Goal: Communication & Community: Answer question/provide support

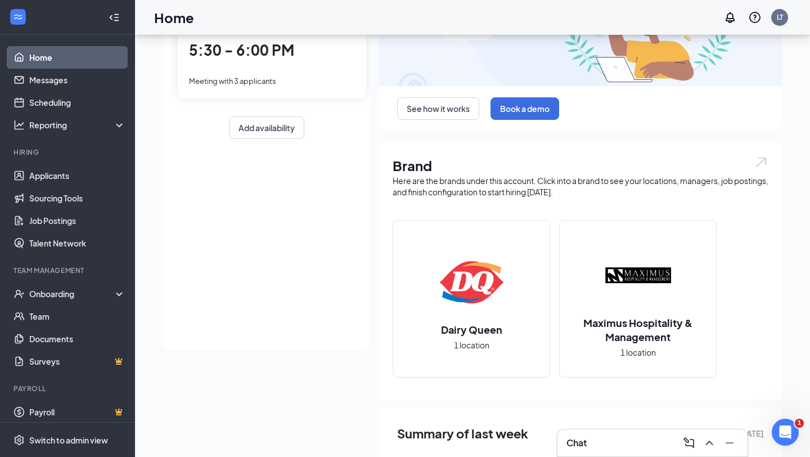
scroll to position [43, 0]
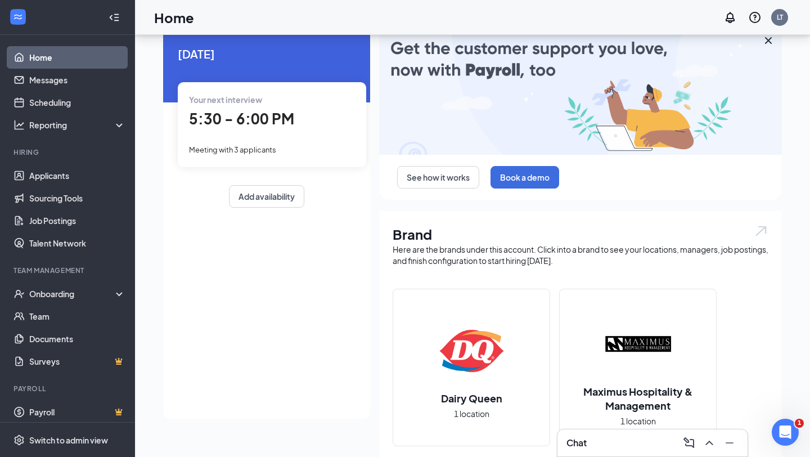
click at [67, 59] on link "Home" at bounding box center [77, 57] width 96 height 23
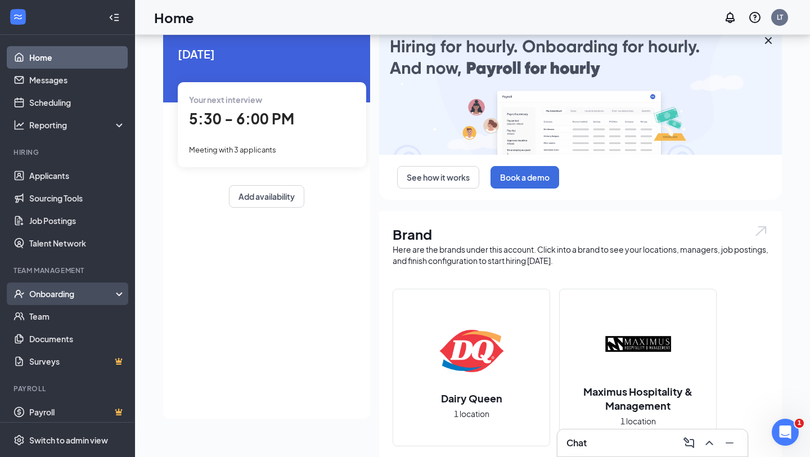
click at [69, 294] on div "Onboarding" at bounding box center [72, 293] width 87 height 11
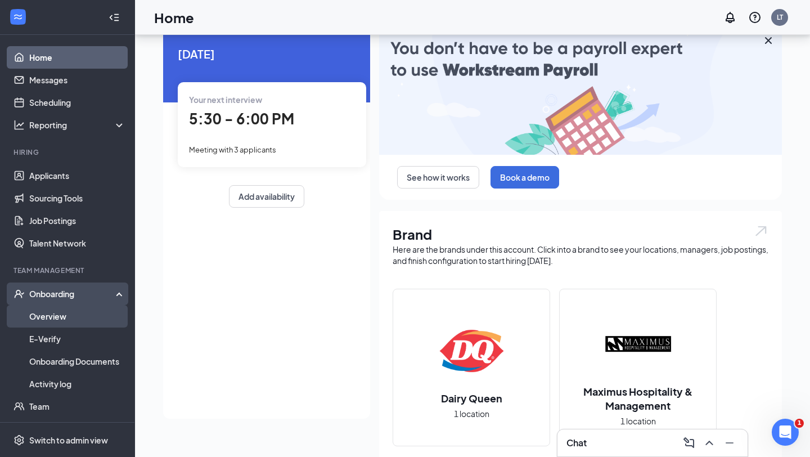
click at [61, 318] on link "Overview" at bounding box center [77, 316] width 96 height 23
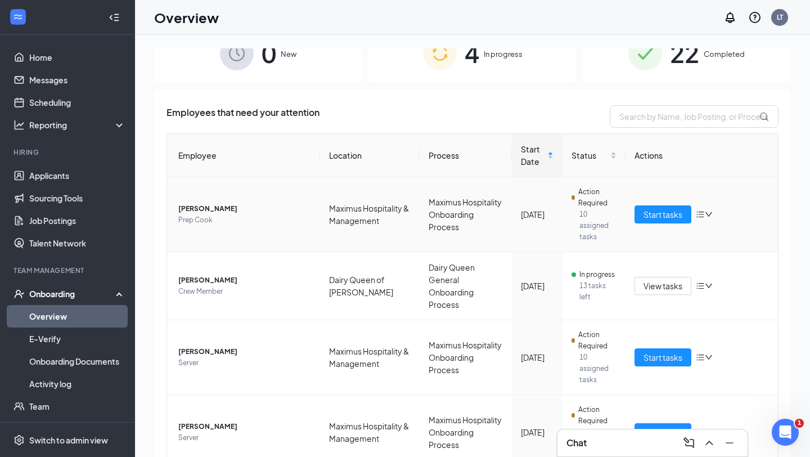
scroll to position [162, 0]
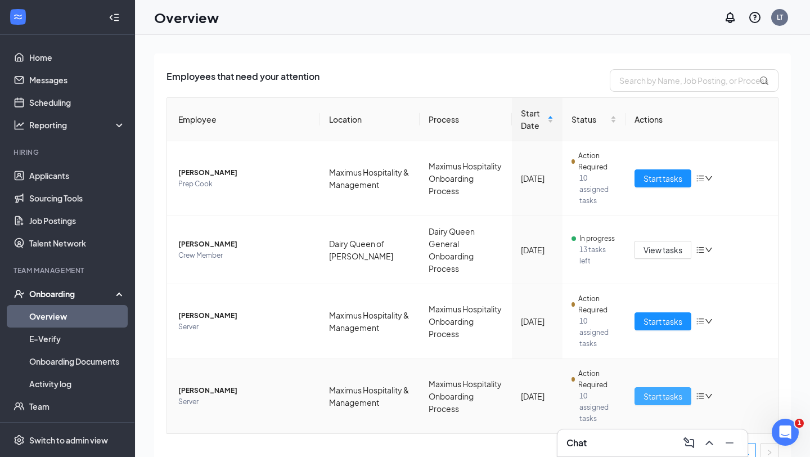
click at [664, 390] on span "Start tasks" at bounding box center [663, 396] width 39 height 12
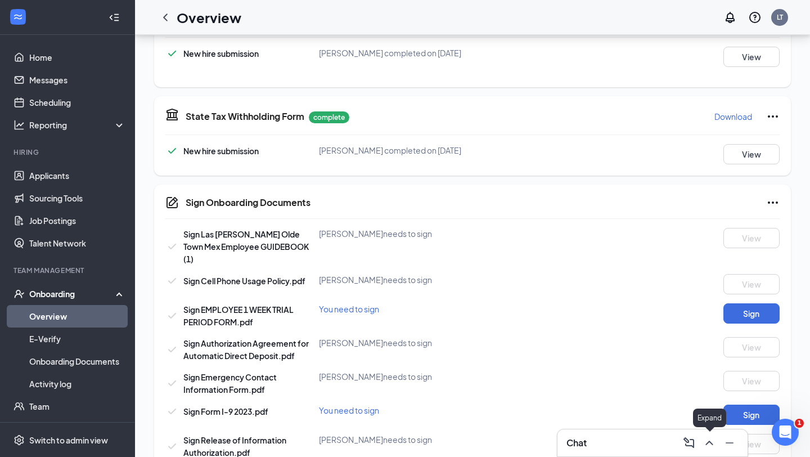
scroll to position [482, 0]
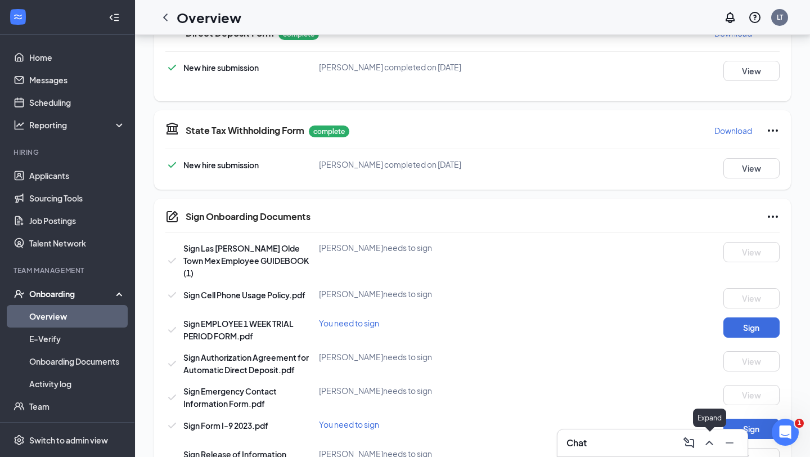
click at [707, 443] on icon "ChevronUp" at bounding box center [708, 443] width 7 height 5
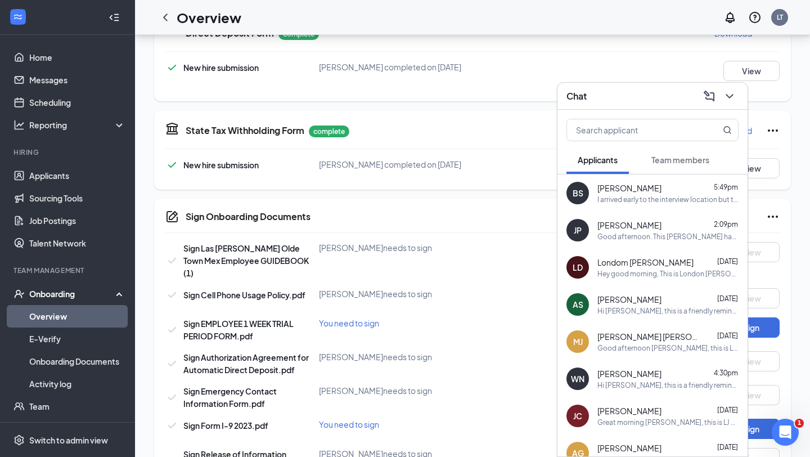
click at [672, 164] on span "Team members" at bounding box center [680, 160] width 58 height 10
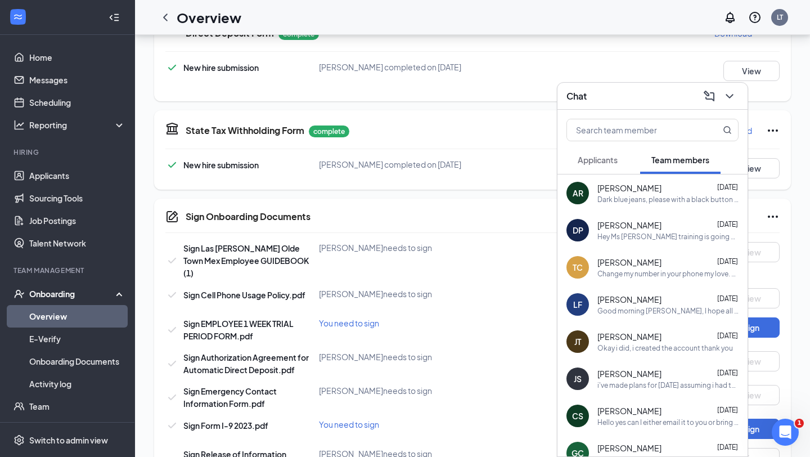
click at [623, 202] on div "Dark blue jeans, please with a black button up shirt. We will meet at [STREET_A…" at bounding box center [667, 200] width 141 height 10
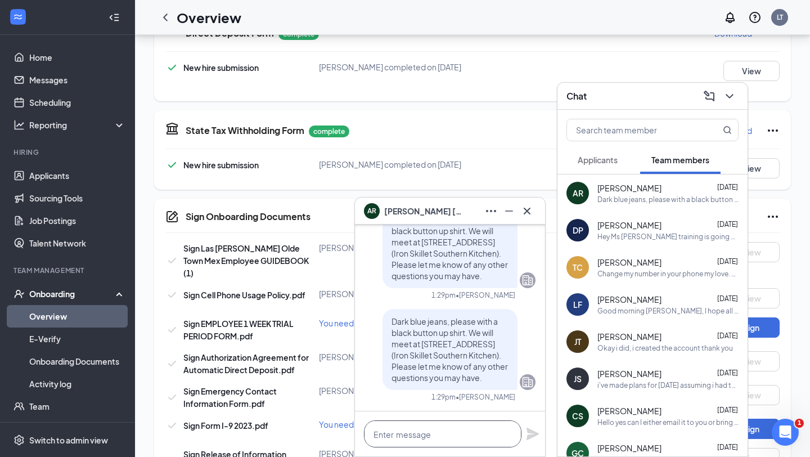
click at [410, 425] on textarea at bounding box center [443, 433] width 158 height 27
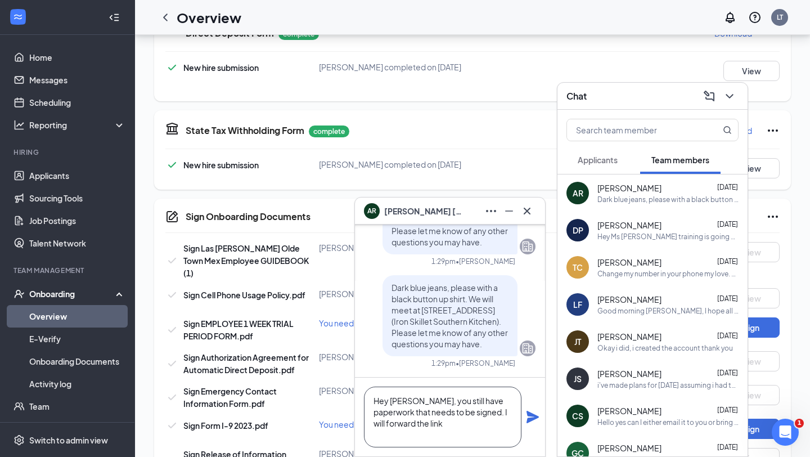
type textarea "Hey [PERSON_NAME], you still have paperwork that needs to be signed. I will for…"
click at [536, 420] on icon "Plane" at bounding box center [533, 417] width 14 height 14
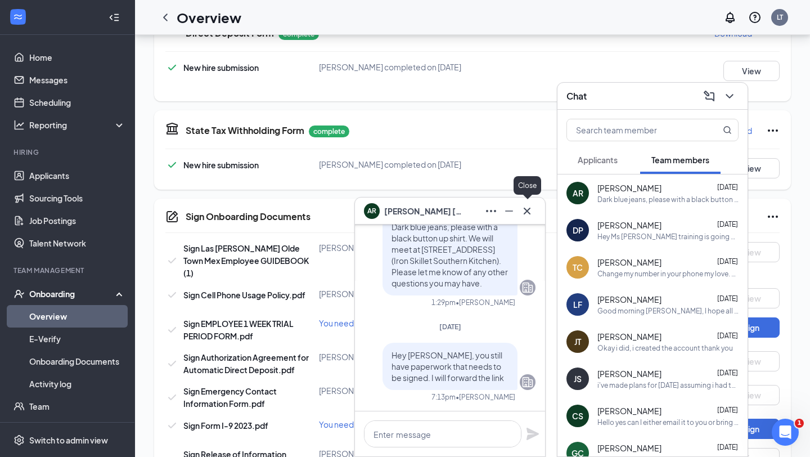
click at [525, 206] on icon "Cross" at bounding box center [527, 211] width 14 height 14
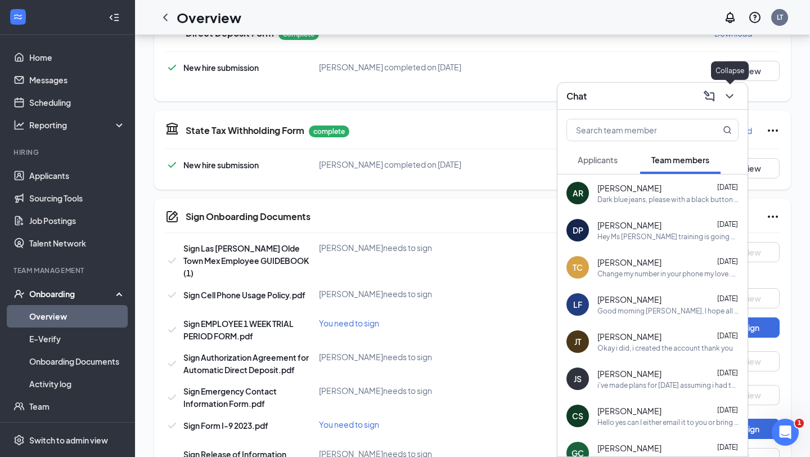
click at [731, 93] on icon "ChevronDown" at bounding box center [730, 96] width 14 height 14
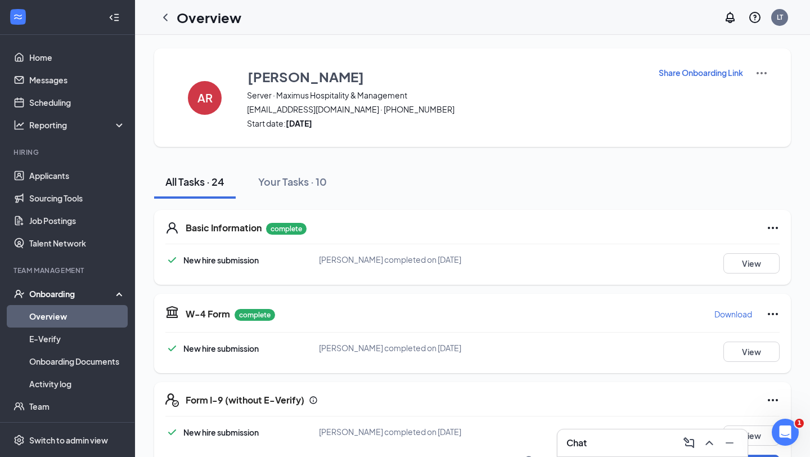
click at [735, 73] on p "Share Onboarding Link" at bounding box center [701, 72] width 84 height 11
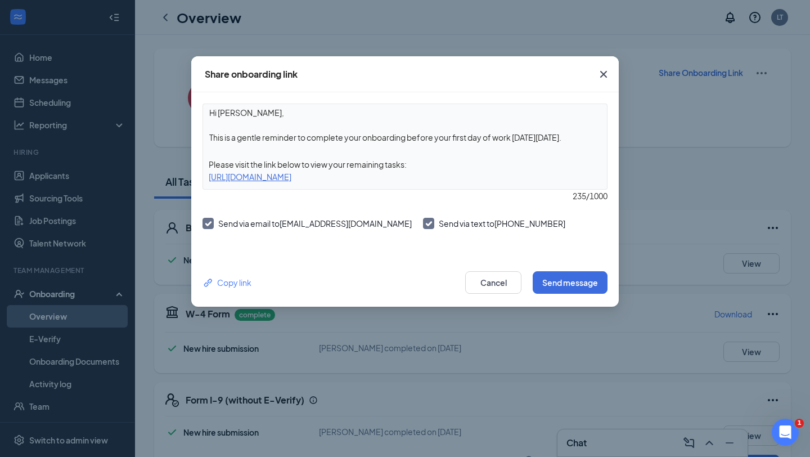
drag, startPoint x: 578, startPoint y: 137, endPoint x: 426, endPoint y: 128, distance: 152.1
click at [426, 128] on textarea "Hi [PERSON_NAME], This is a gentle reminder to complete your onboarding before …" at bounding box center [405, 125] width 404 height 42
click at [417, 140] on textarea "Hi [PERSON_NAME], This is a gentle reminder to complete your onboarding before …" at bounding box center [405, 125] width 404 height 42
drag, startPoint x: 410, startPoint y: 139, endPoint x: 493, endPoint y: 132, distance: 83.6
click at [493, 132] on textarea "Hi [PERSON_NAME], This is a gentle reminder to complete your onboarding before …" at bounding box center [405, 125] width 404 height 42
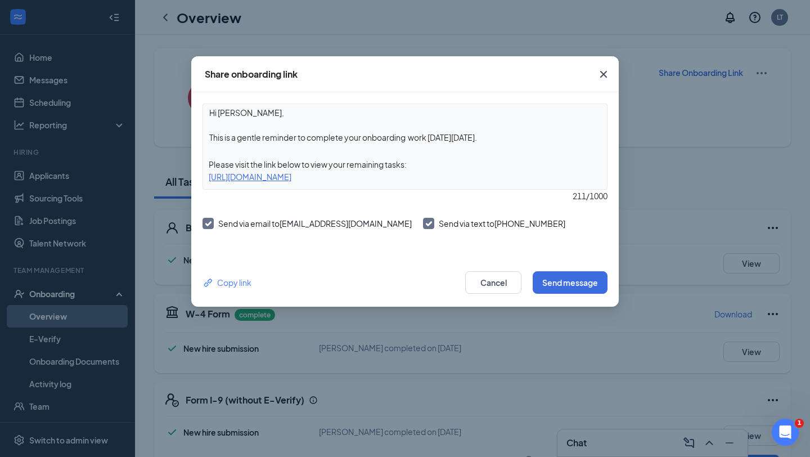
click at [487, 136] on textarea "Hi [PERSON_NAME], This is a gentle reminder to complete your onboarding work [D…" at bounding box center [405, 125] width 404 height 42
type textarea "Hi [PERSON_NAME], This is a gentle reminder to complete your onboarding ."
click at [569, 287] on button "Send message" at bounding box center [570, 282] width 75 height 23
